Goal: Navigation & Orientation: Find specific page/section

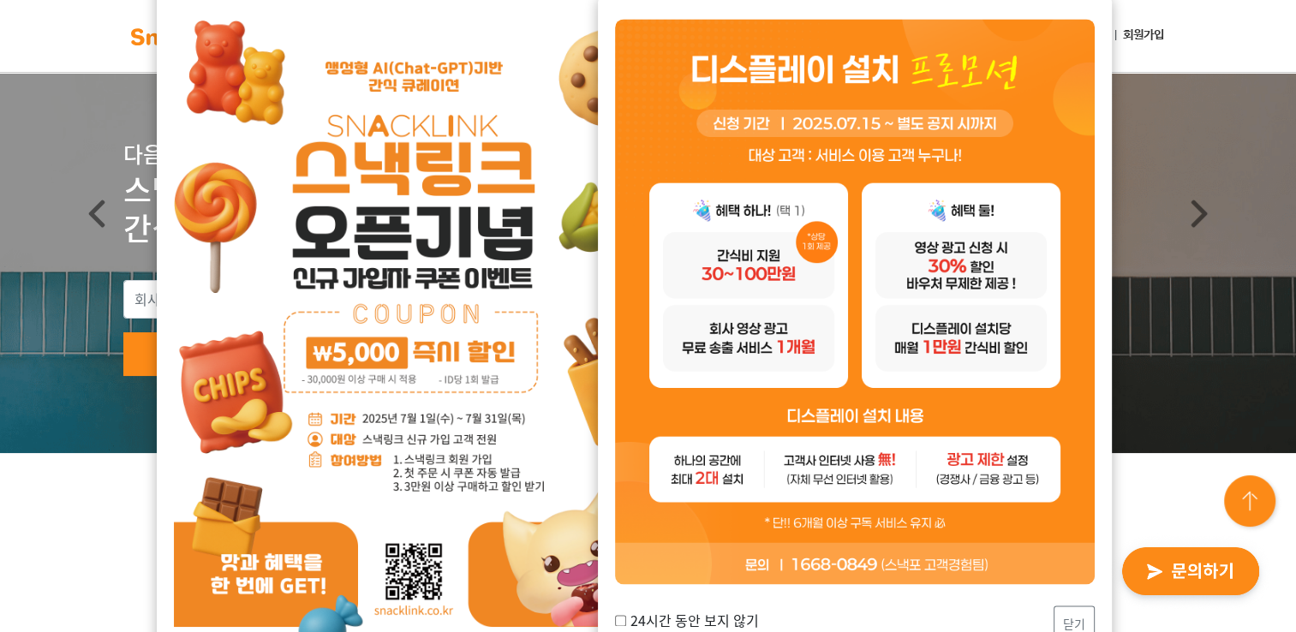
scroll to position [142, 0]
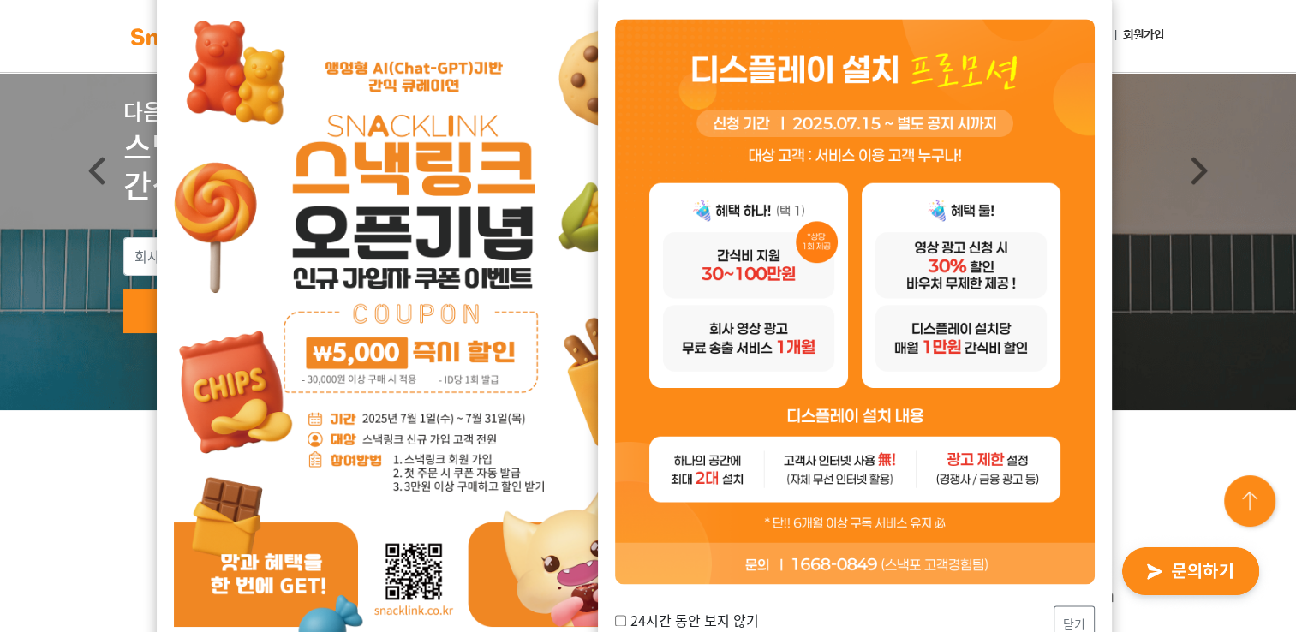
click at [692, 629] on label "24시간 동안 보지 않기" at bounding box center [687, 620] width 144 height 21
click at [626, 626] on input "24시간 동안 보지 않기" at bounding box center [620, 620] width 11 height 11
checkbox input "true"
click at [1066, 618] on button "닫기" at bounding box center [1074, 624] width 41 height 37
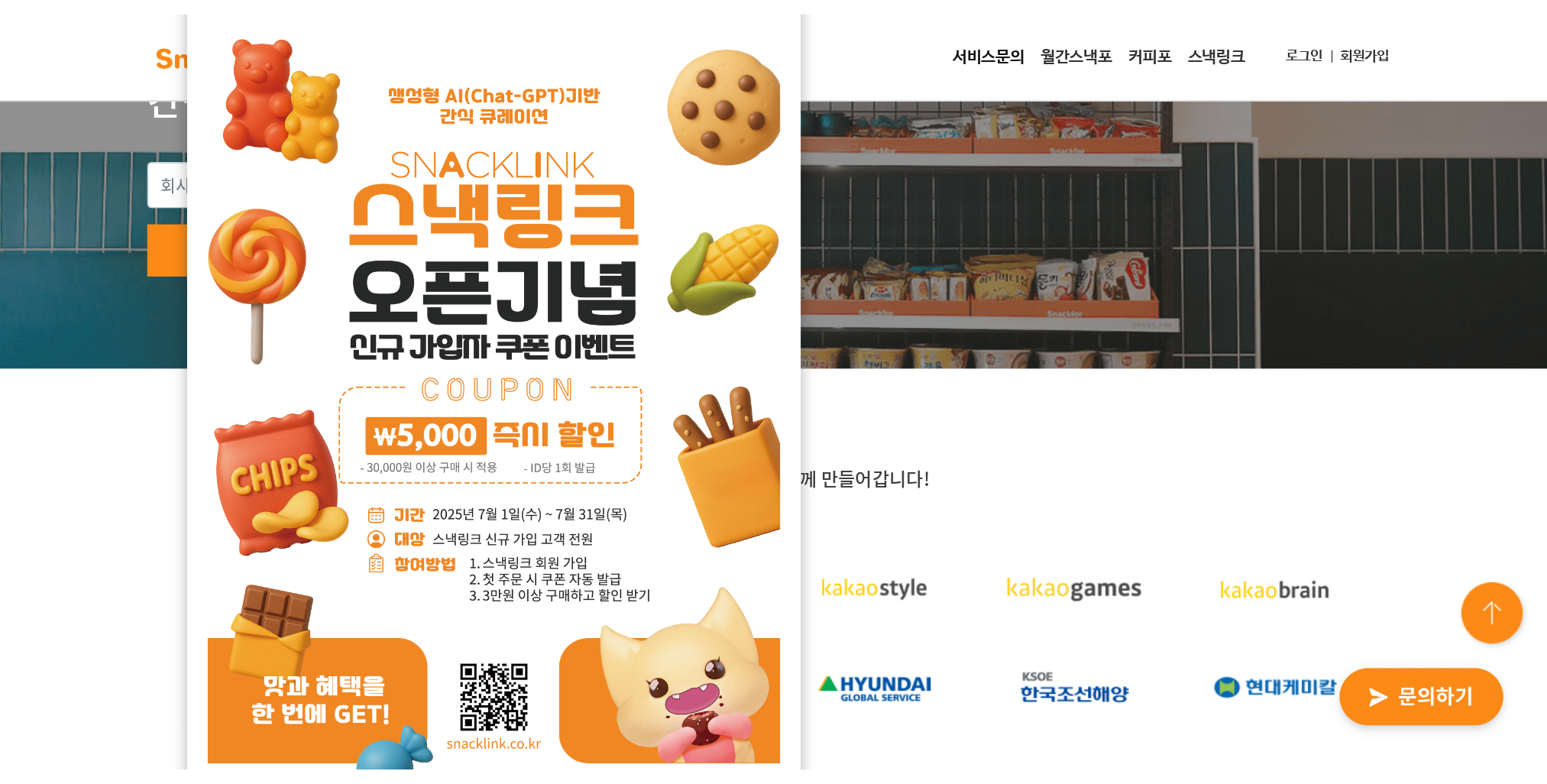
scroll to position [254, 0]
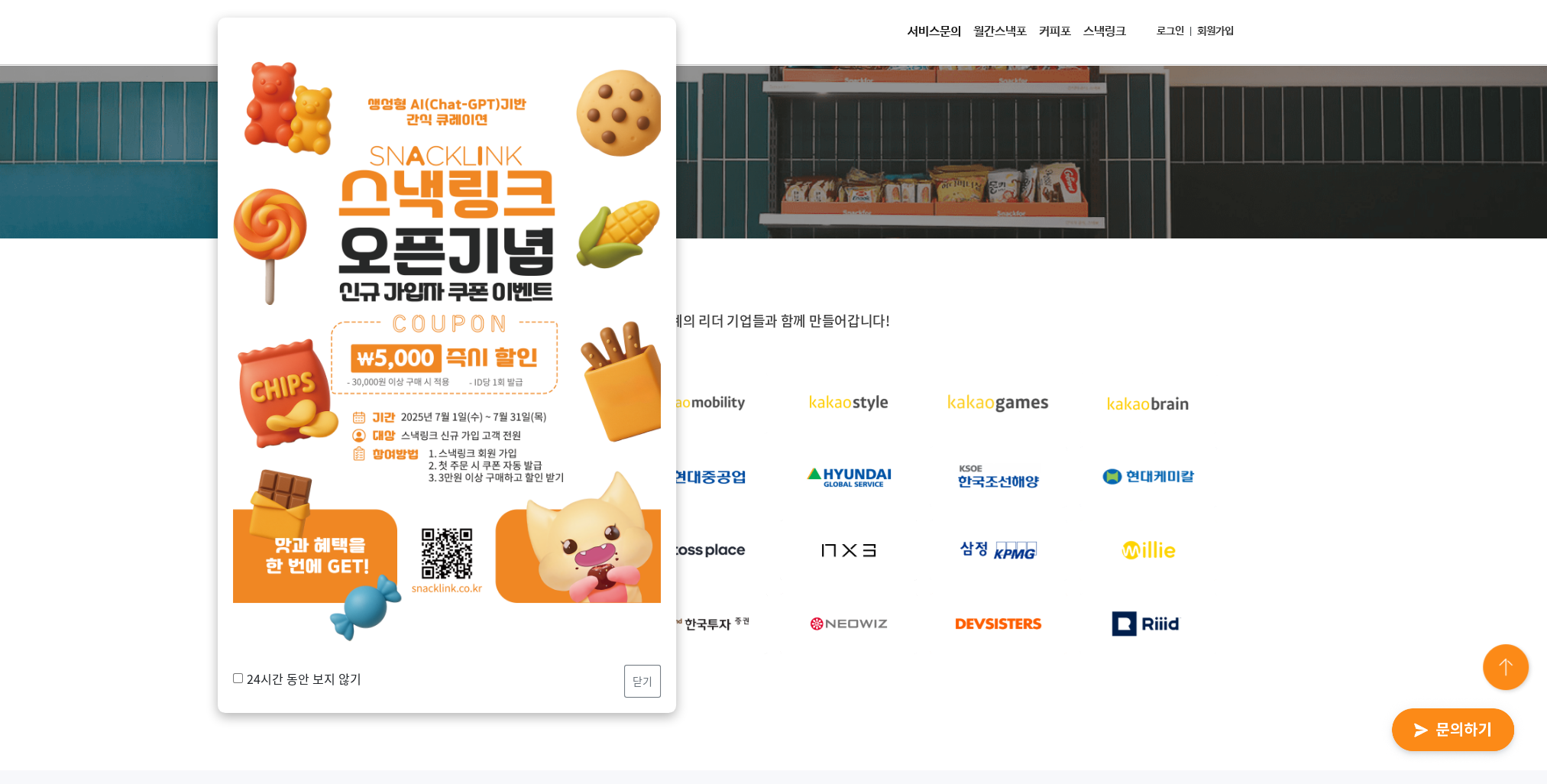
click at [238, 563] on input "24시간 동안 보지 않기" at bounding box center [237, 678] width 10 height 10
checkbox input "true"
click at [639, 563] on button "닫기" at bounding box center [642, 681] width 37 height 33
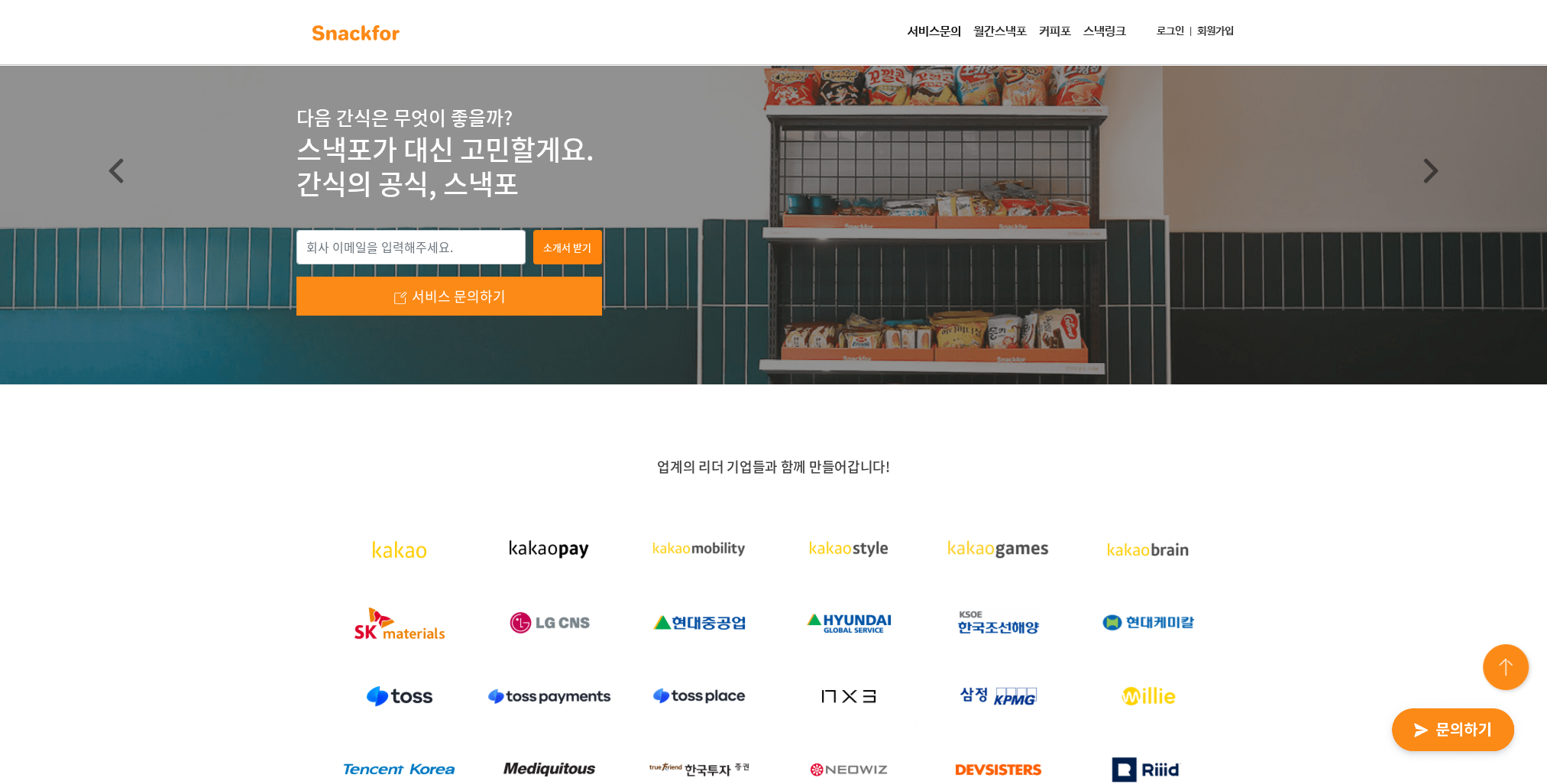
scroll to position [0, 0]
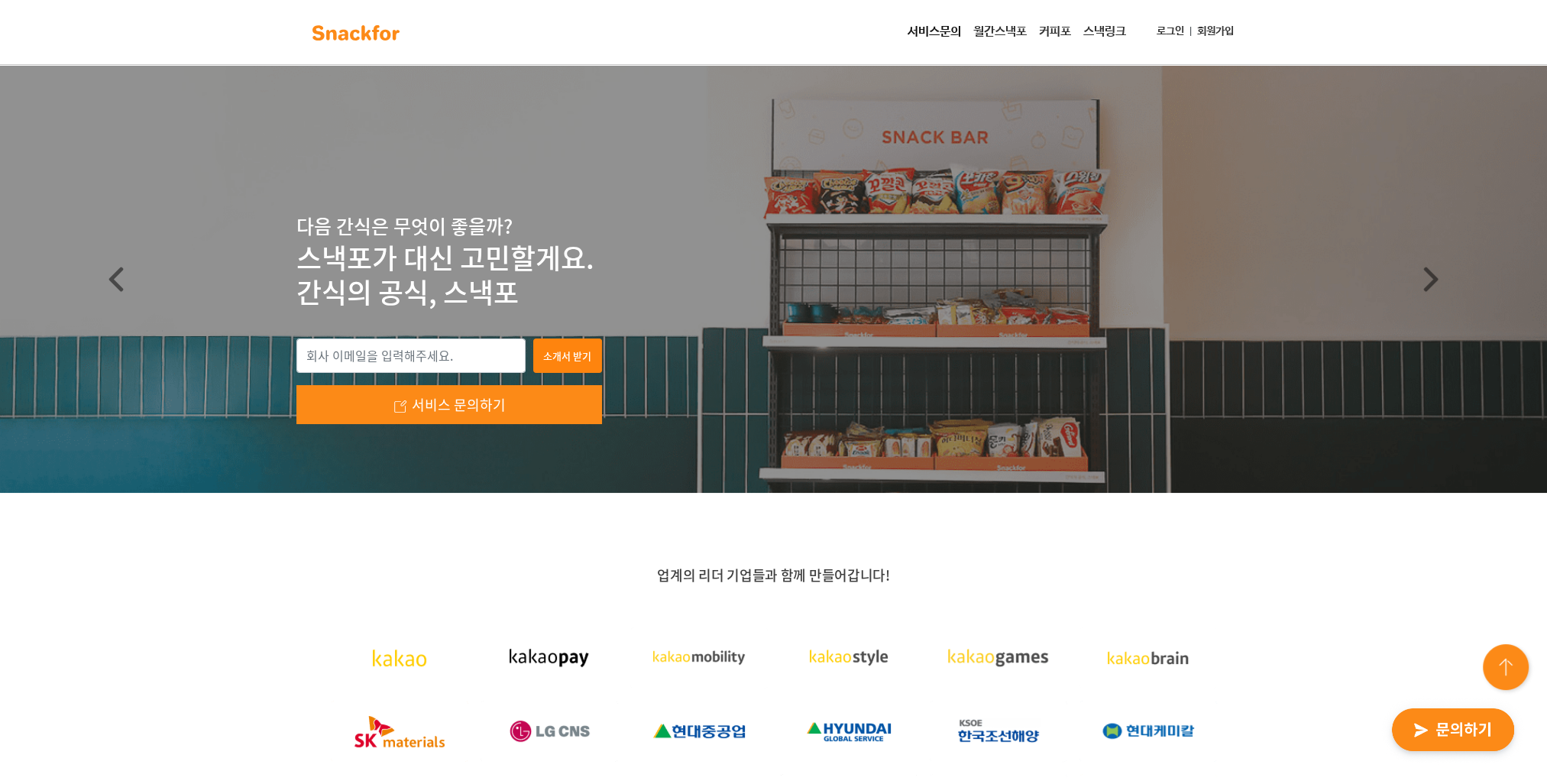
click at [925, 26] on link "서비스문의" at bounding box center [935, 32] width 66 height 30
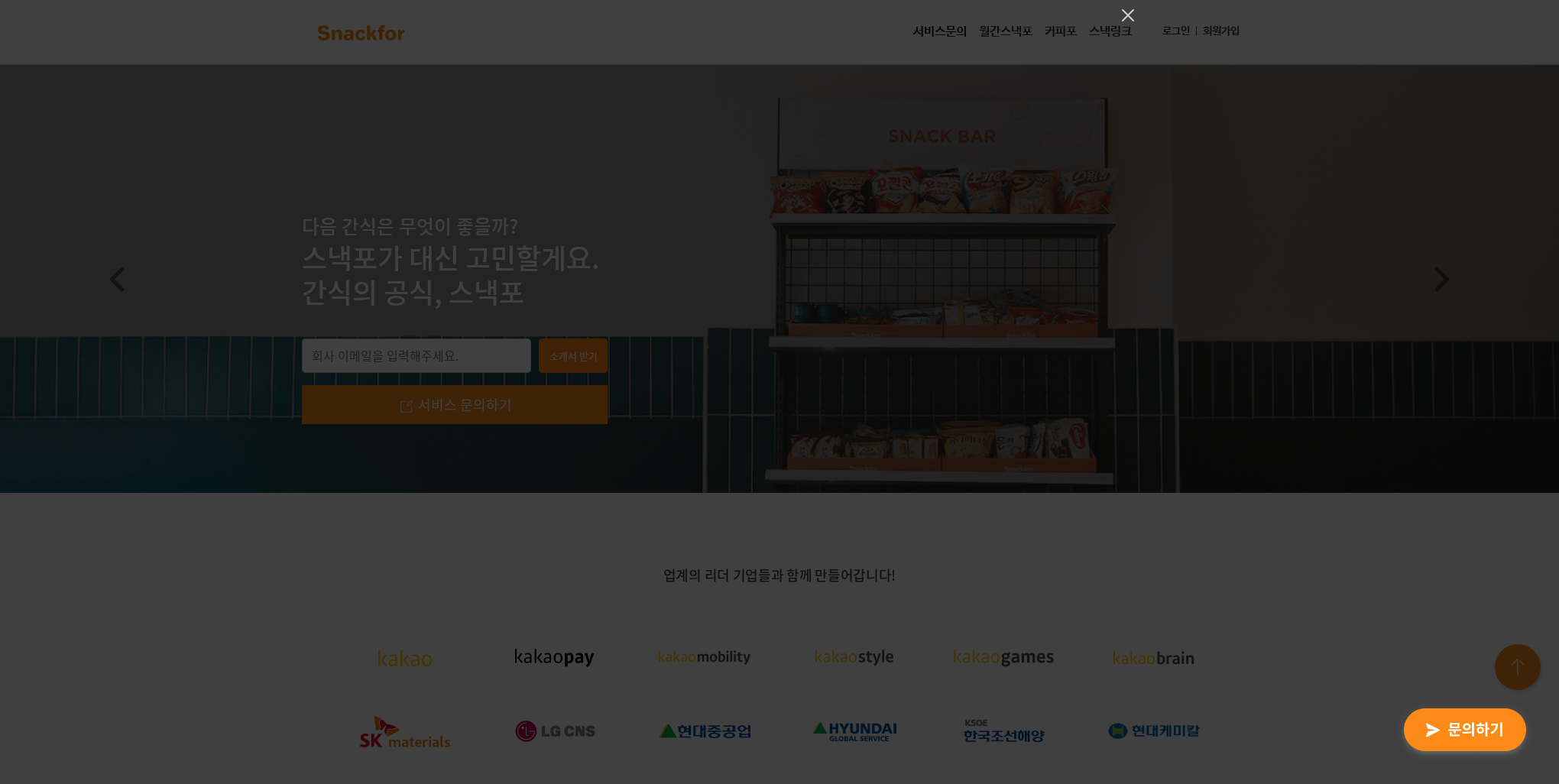
click at [646, 178] on div at bounding box center [779, 392] width 1559 height 784
click at [1061, 563] on div at bounding box center [779, 392] width 1559 height 784
click at [1132, 12] on icon "Close" at bounding box center [1128, 15] width 19 height 19
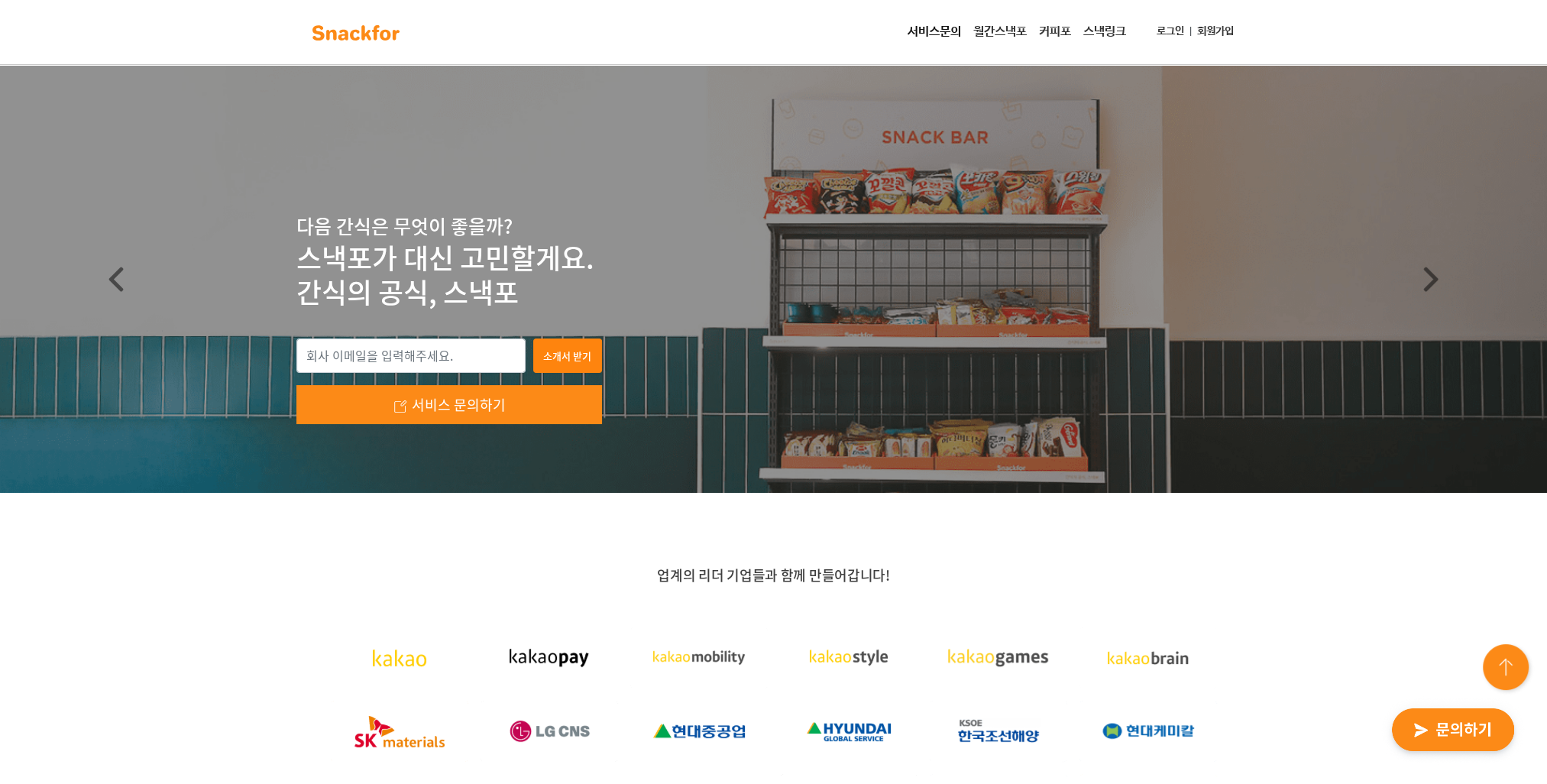
click at [991, 29] on link "월간스낵포" at bounding box center [1000, 32] width 66 height 30
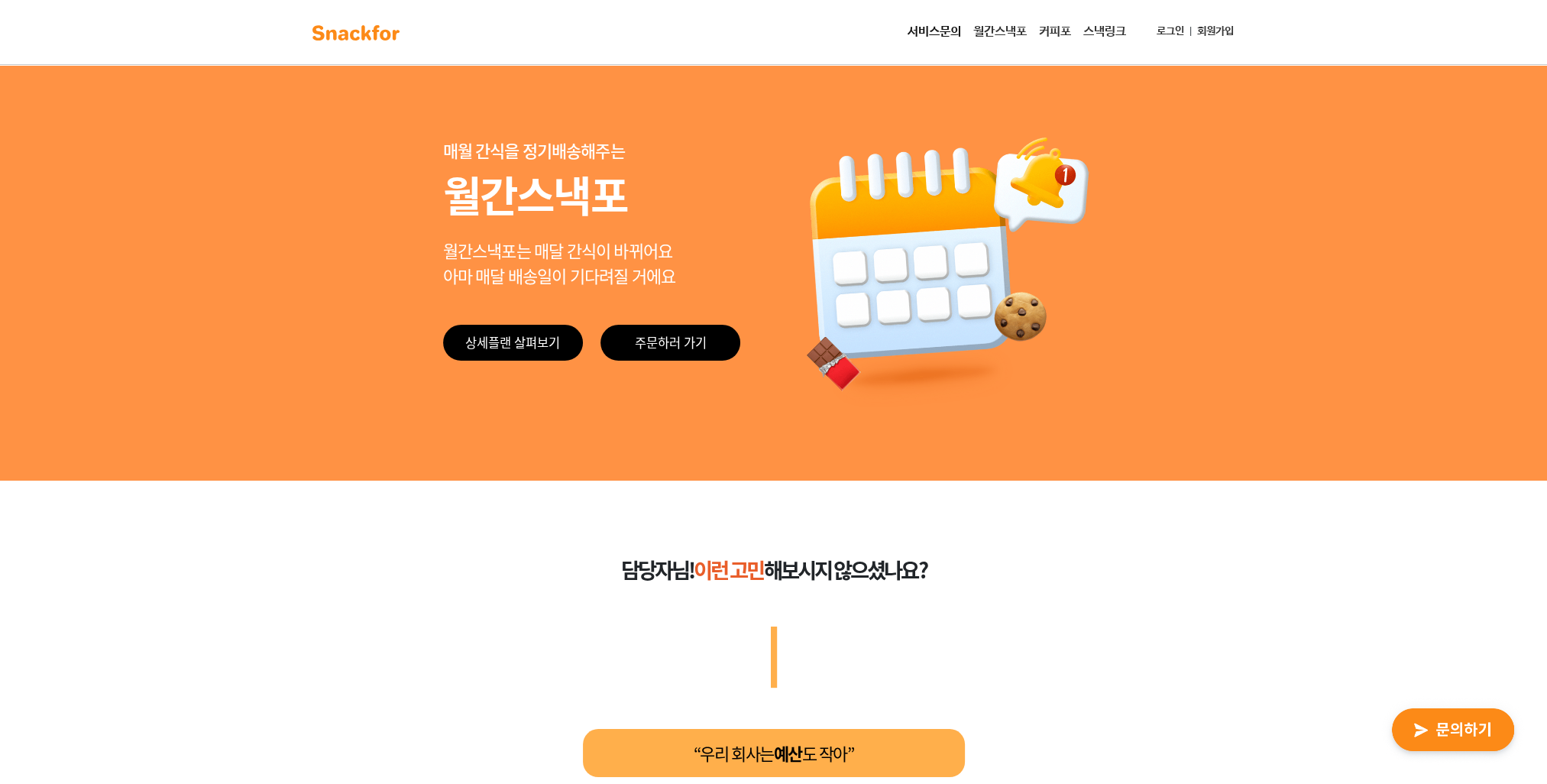
click at [1096, 31] on link "스낵링크" at bounding box center [1105, 32] width 55 height 30
